Goal: Task Accomplishment & Management: Use online tool/utility

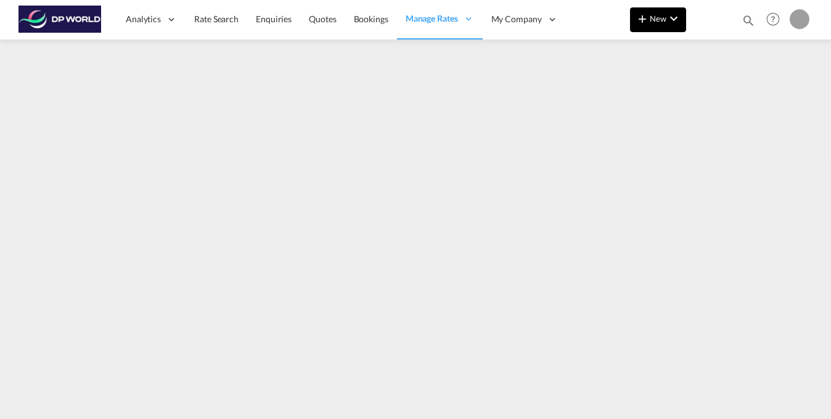
click at [674, 17] on button "New" at bounding box center [658, 19] width 56 height 25
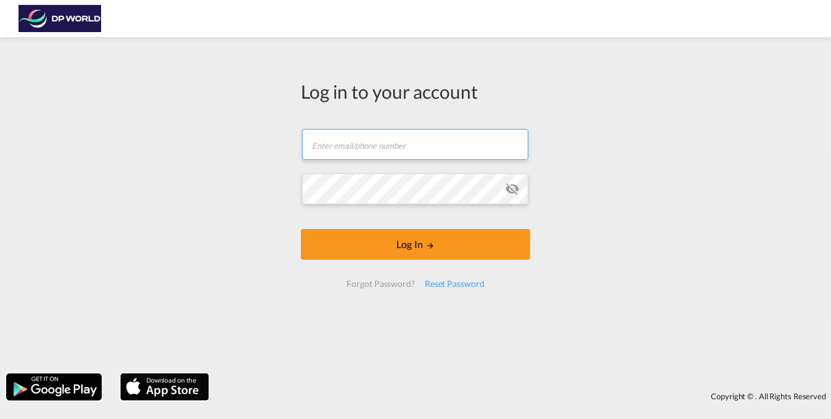
type input "[EMAIL_ADDRESS][DOMAIN_NAME]"
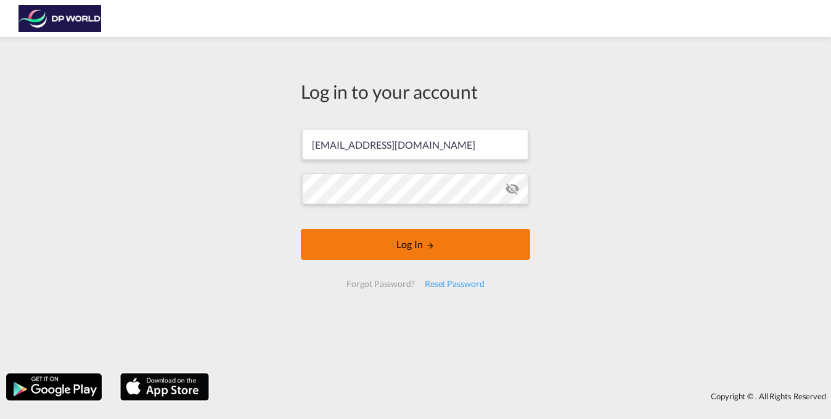
click at [480, 237] on button "Log In" at bounding box center [415, 244] width 229 height 31
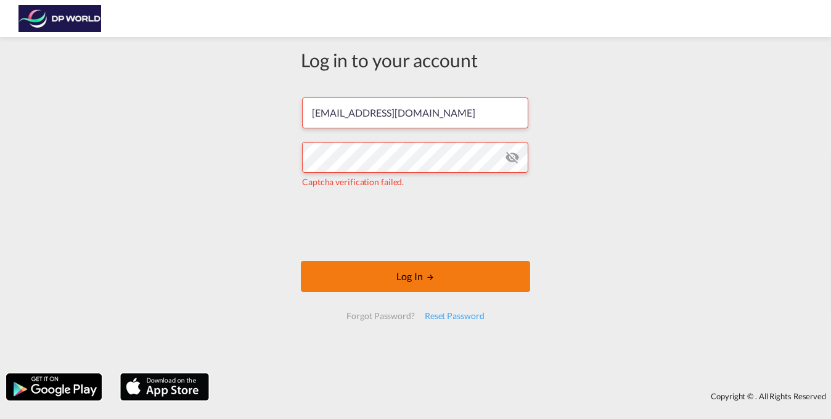
click at [451, 273] on button "Log In" at bounding box center [415, 276] width 229 height 31
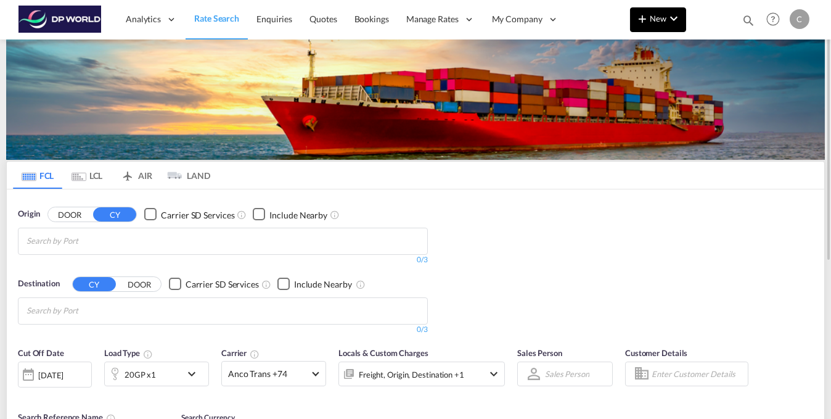
click at [680, 19] on md-icon "icon-chevron-down" at bounding box center [674, 18] width 15 height 15
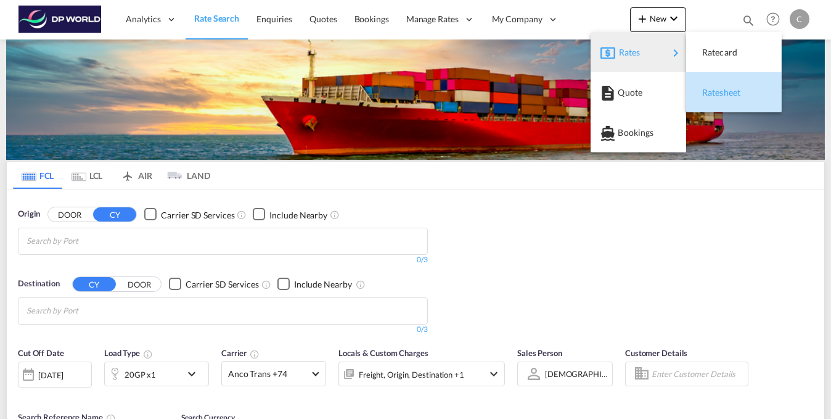
click at [722, 98] on div "Ratesheet" at bounding box center [726, 92] width 46 height 31
